Goal: Obtain resource: Obtain resource

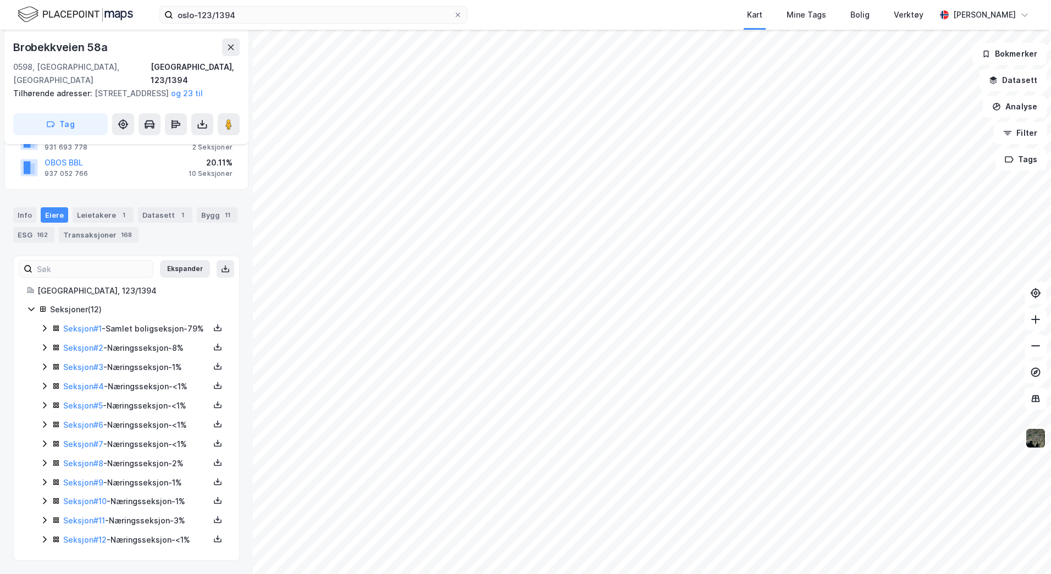
scroll to position [192, 0]
click at [213, 323] on icon at bounding box center [217, 327] width 9 height 9
click at [173, 287] on div "Grunnbok" at bounding box center [157, 294] width 97 height 26
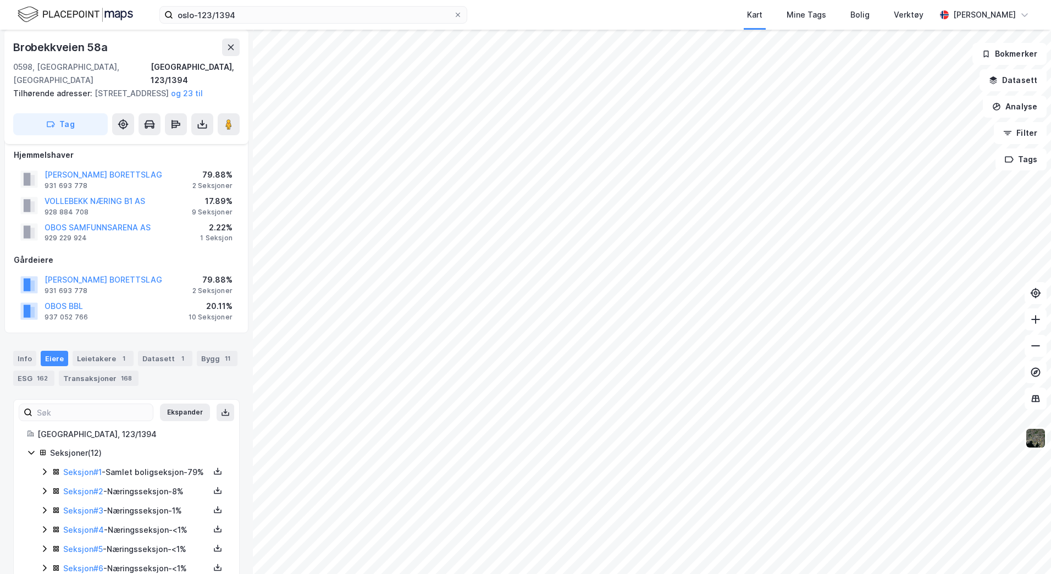
scroll to position [0, 0]
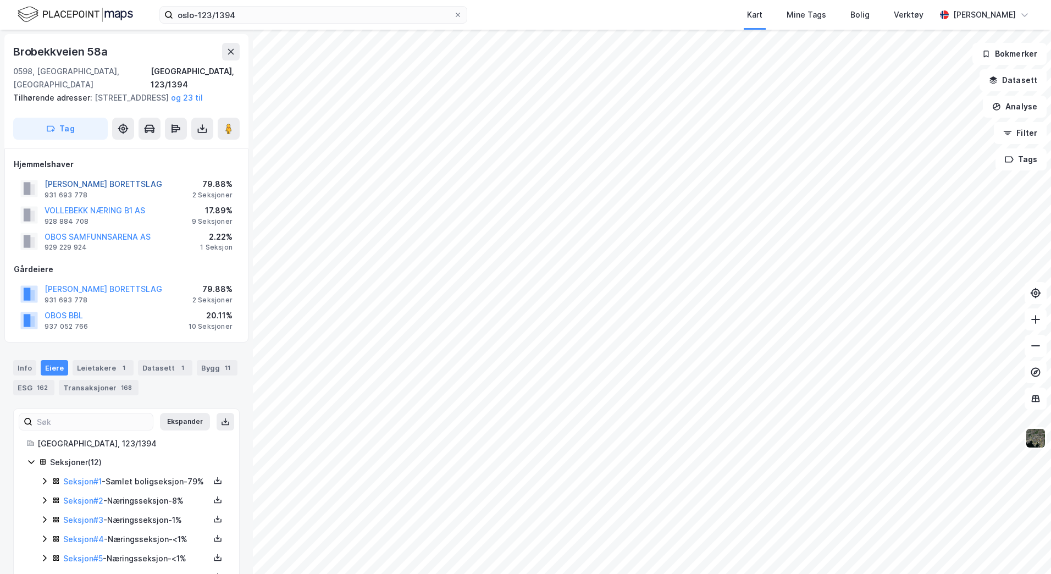
click at [0, 0] on button "[PERSON_NAME] BORETTSLAG" at bounding box center [0, 0] width 0 height 0
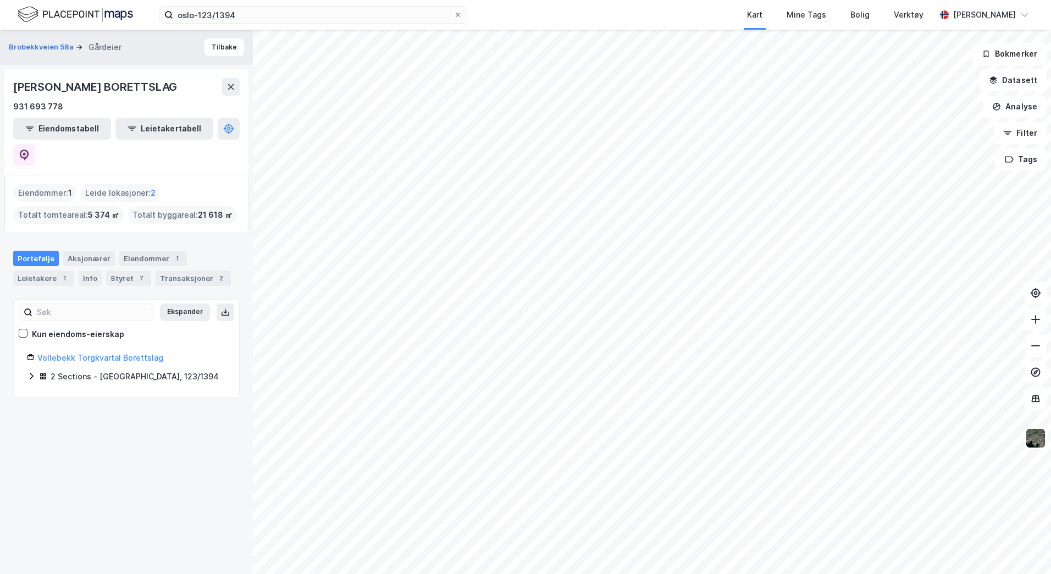
click at [31, 372] on div "2 Sections - [GEOGRAPHIC_DATA], 123/1394" at bounding box center [126, 377] width 199 height 14
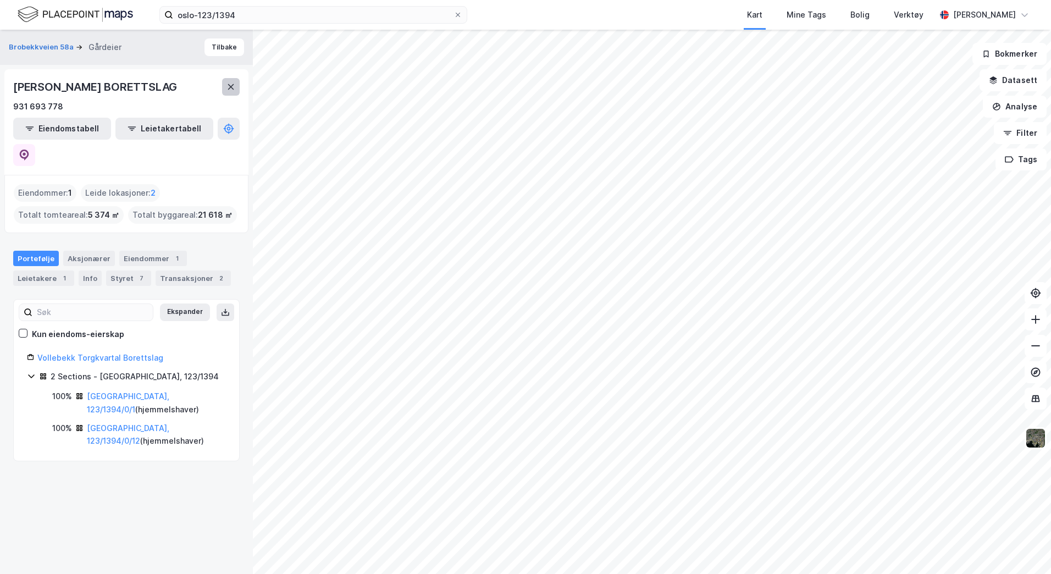
click at [229, 91] on icon at bounding box center [230, 86] width 9 height 9
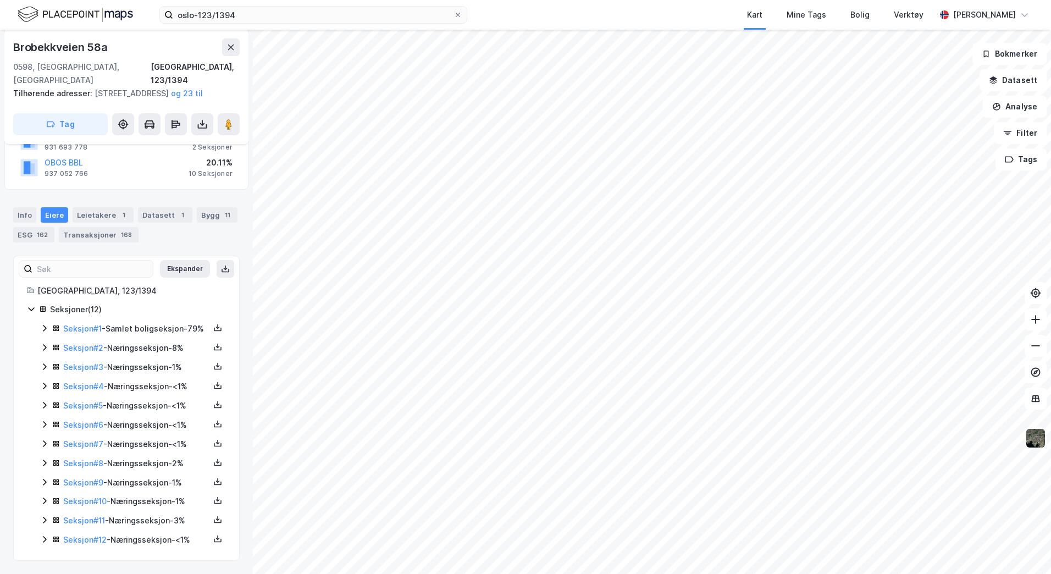
scroll to position [192, 0]
click at [217, 539] on icon at bounding box center [217, 537] width 1 height 5
click at [148, 503] on div "Grunnbok" at bounding box center [151, 505] width 37 height 13
click at [236, 336] on div "[STREET_ADDRESS], 123/1394 Tilhørende adresser: [STREET_ADDRESS], [STREET_ADDRE…" at bounding box center [126, 302] width 253 height 544
click at [239, 344] on div "[STREET_ADDRESS], 123/1394 Tilhørende adresser: [STREET_ADDRESS], [STREET_ADDRE…" at bounding box center [126, 302] width 253 height 544
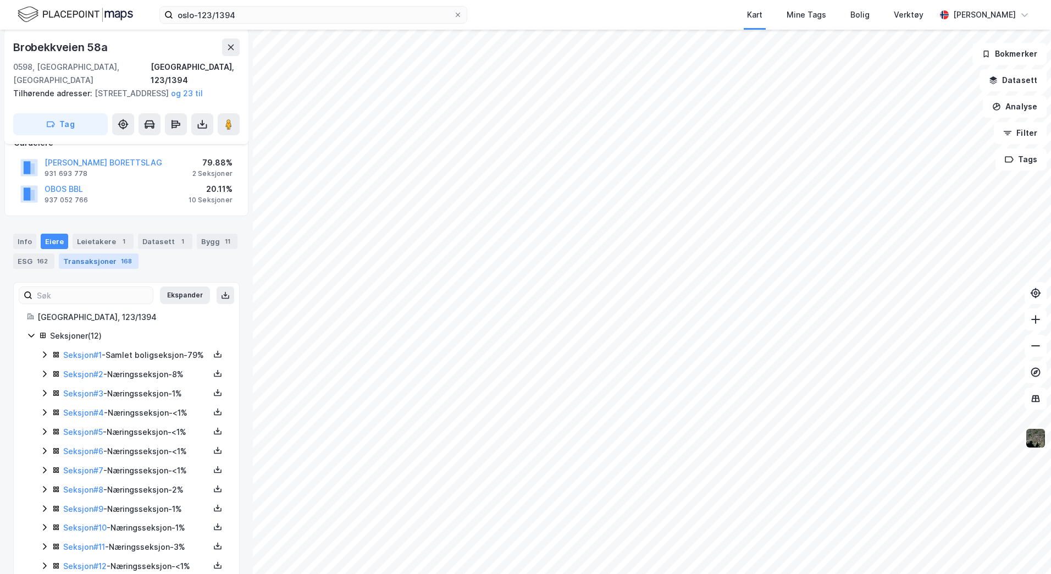
scroll to position [27, 0]
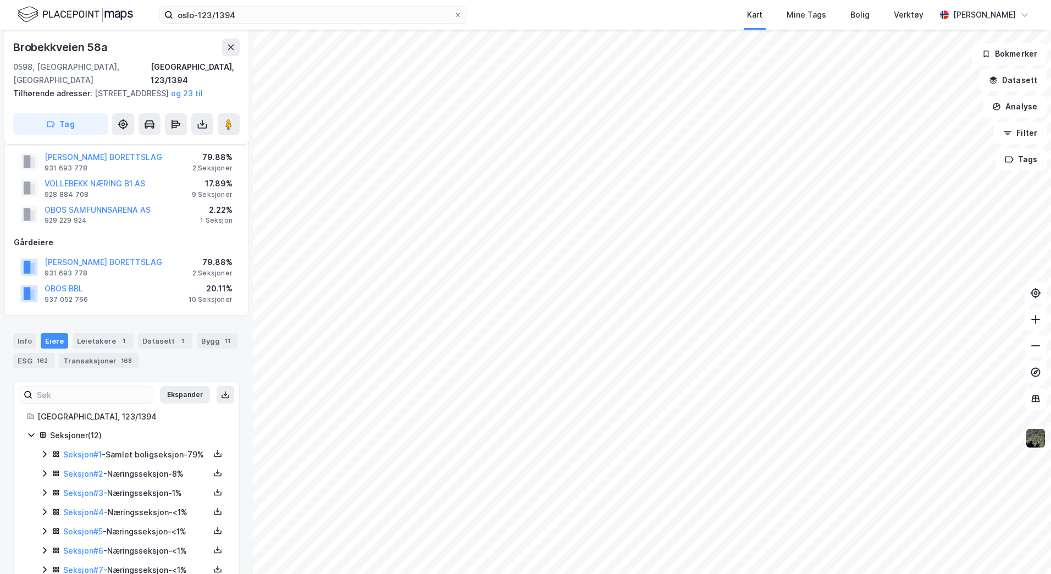
click at [242, 482] on div "[STREET_ADDRESS], 123/1394 Tilhørende adresser: [STREET_ADDRESS], [STREET_ADDRE…" at bounding box center [126, 302] width 253 height 544
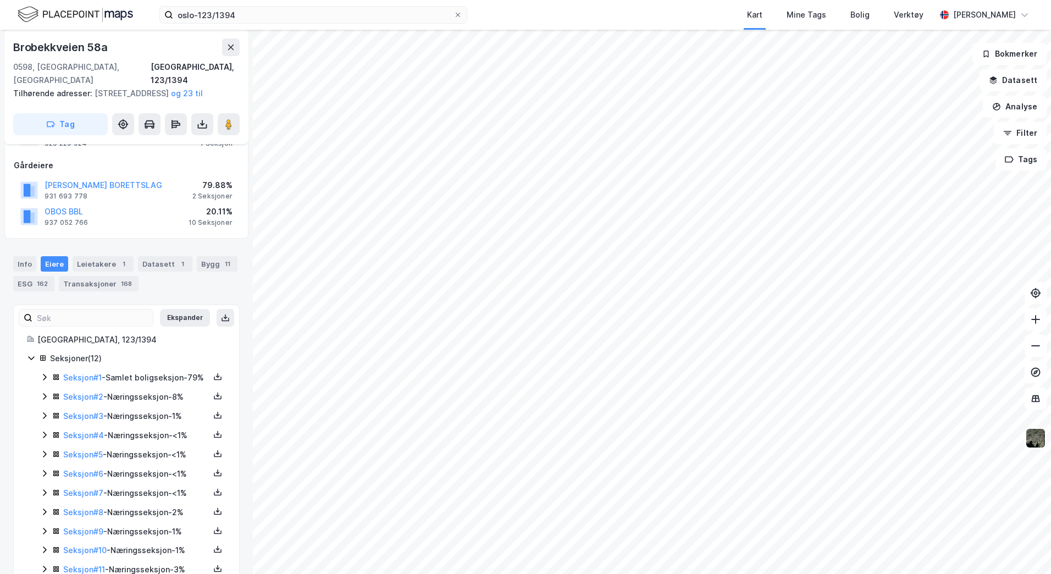
scroll to position [0, 0]
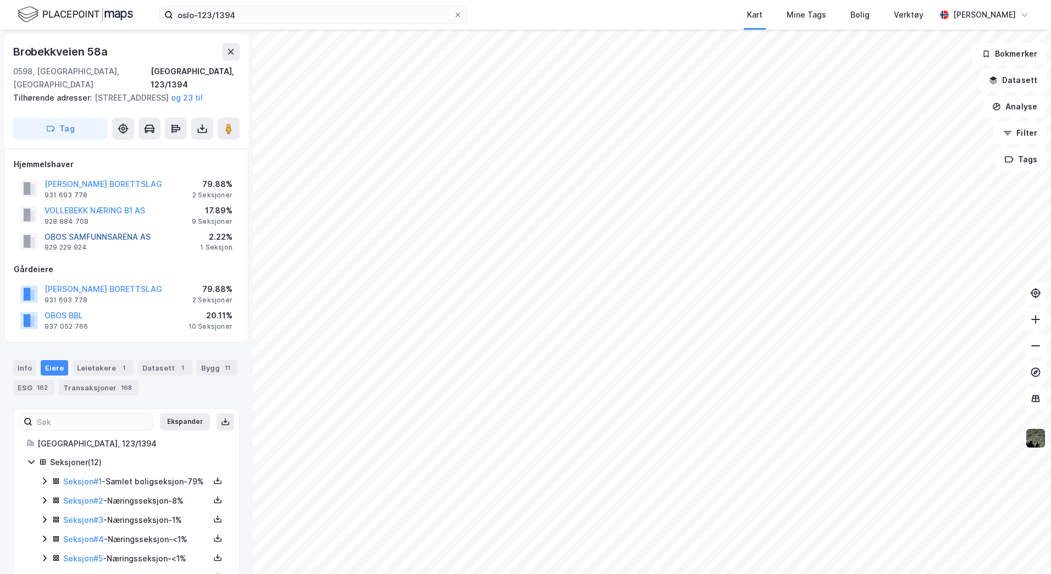
click at [0, 0] on button "OBOS SAMFUNNSARENA AS" at bounding box center [0, 0] width 0 height 0
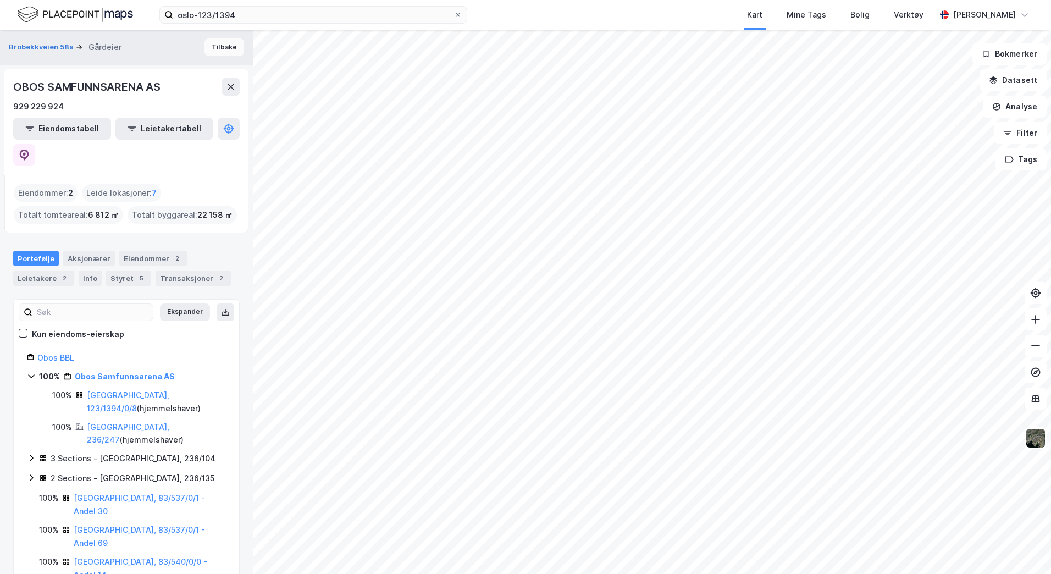
click at [220, 54] on button "Tilbake" at bounding box center [224, 47] width 40 height 18
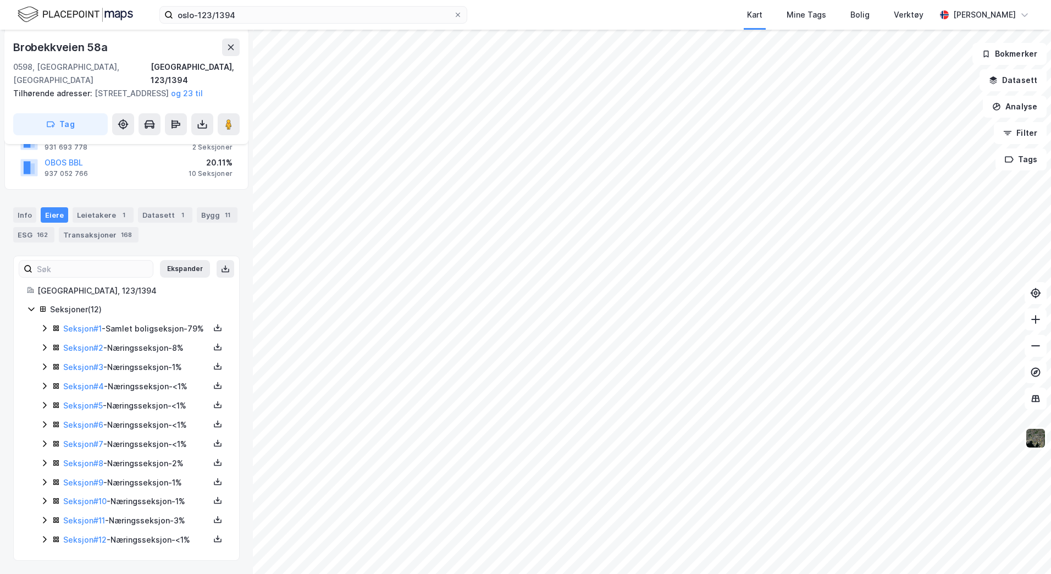
scroll to position [192, 0]
click at [213, 462] on icon at bounding box center [217, 462] width 9 height 9
click at [171, 438] on div "Grunnbok" at bounding box center [157, 429] width 97 height 26
